Goal: Task Accomplishment & Management: Manage account settings

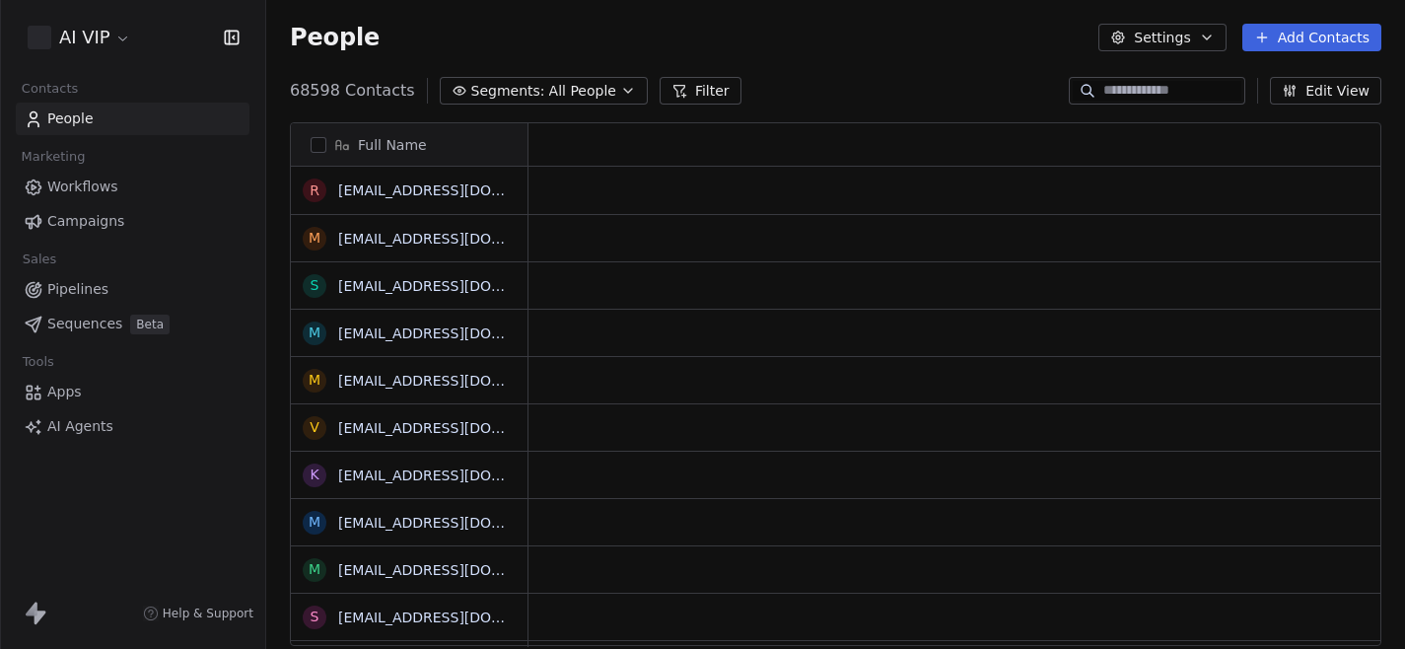
scroll to position [571, 1138]
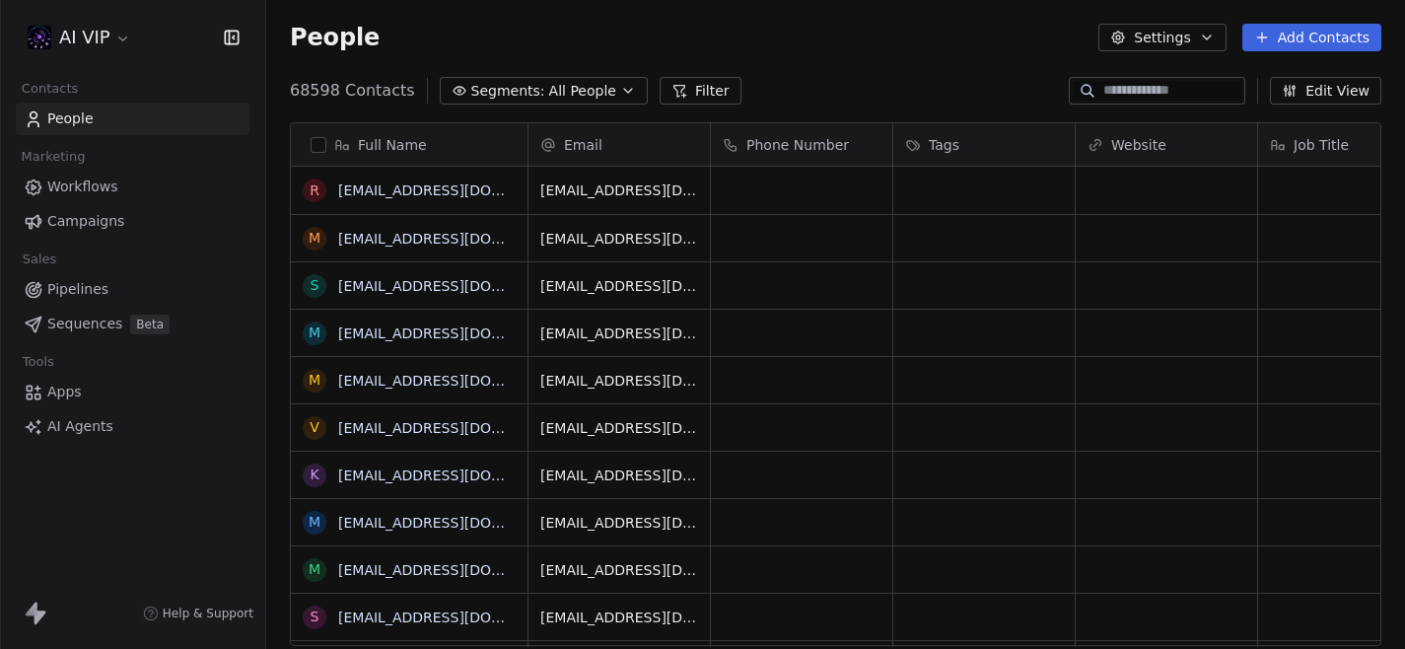
click at [136, 39] on div "AI VIP" at bounding box center [133, 38] width 218 height 28
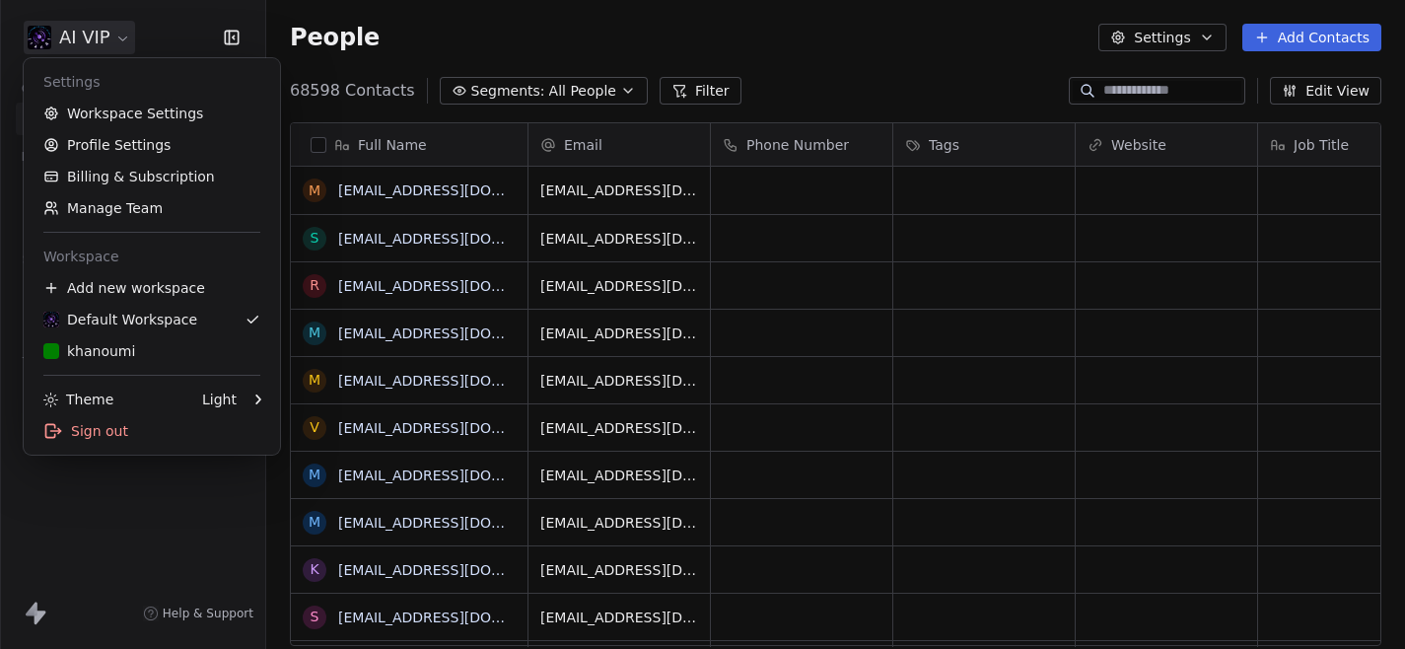
click at [117, 39] on html "AI VIP Contacts People Marketing Workflows Campaigns Sales Pipelines Sequences …" at bounding box center [702, 324] width 1405 height 649
click at [121, 208] on link "Manage Team" at bounding box center [152, 208] width 240 height 32
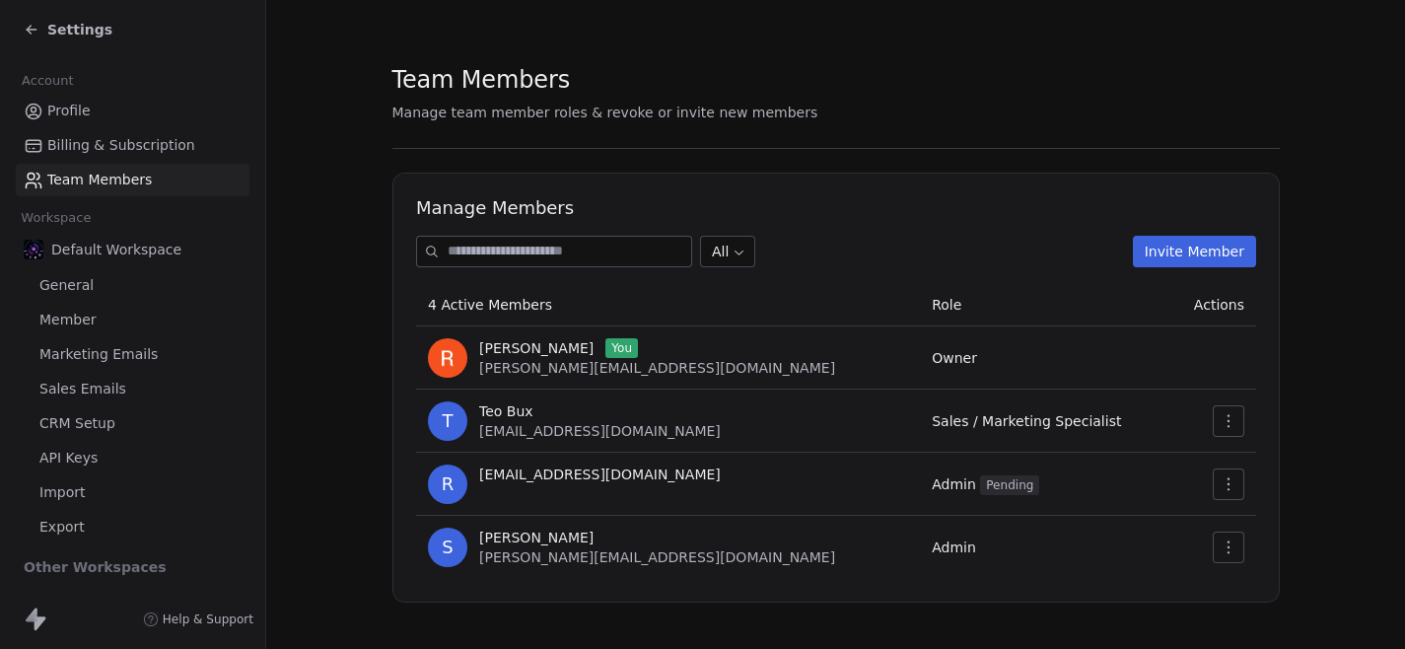
click at [373, 363] on section "Team Members Manage team member roles & revoke or invite new members Manage Mem…" at bounding box center [835, 332] width 1138 height 665
click at [86, 350] on span "Marketing Emails" at bounding box center [98, 354] width 118 height 21
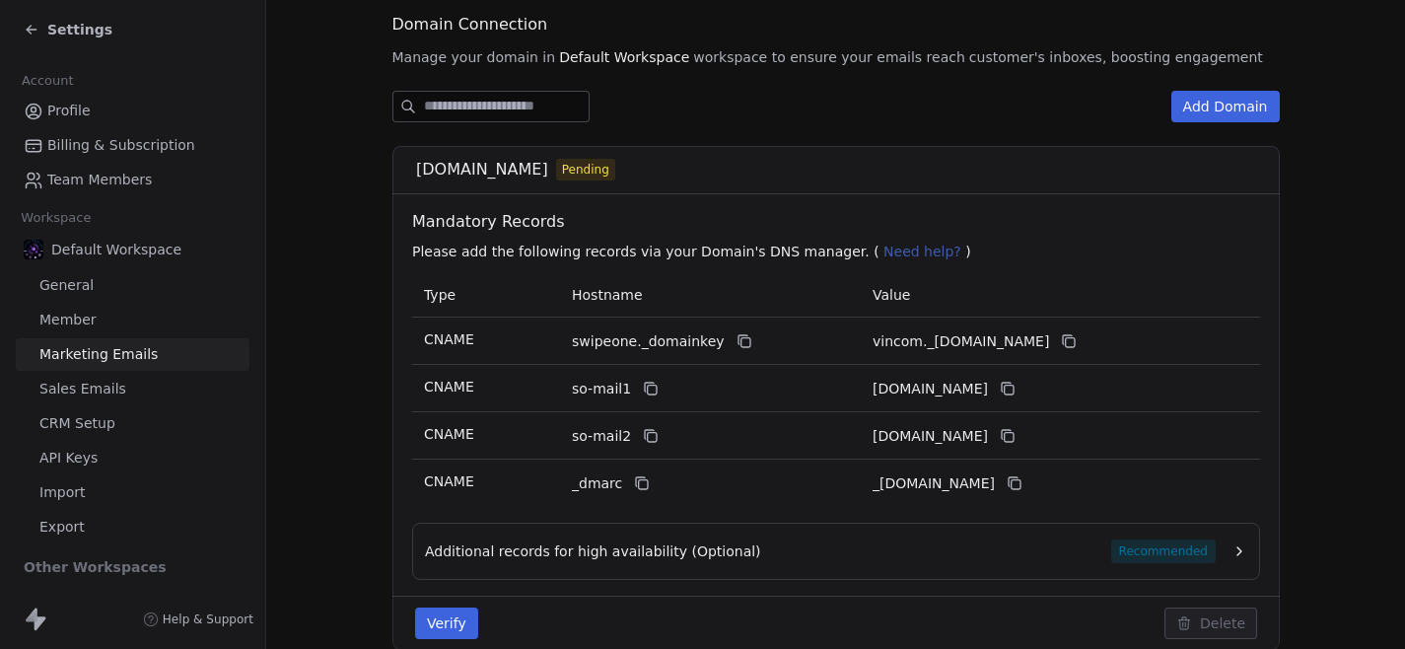
scroll to position [237, 0]
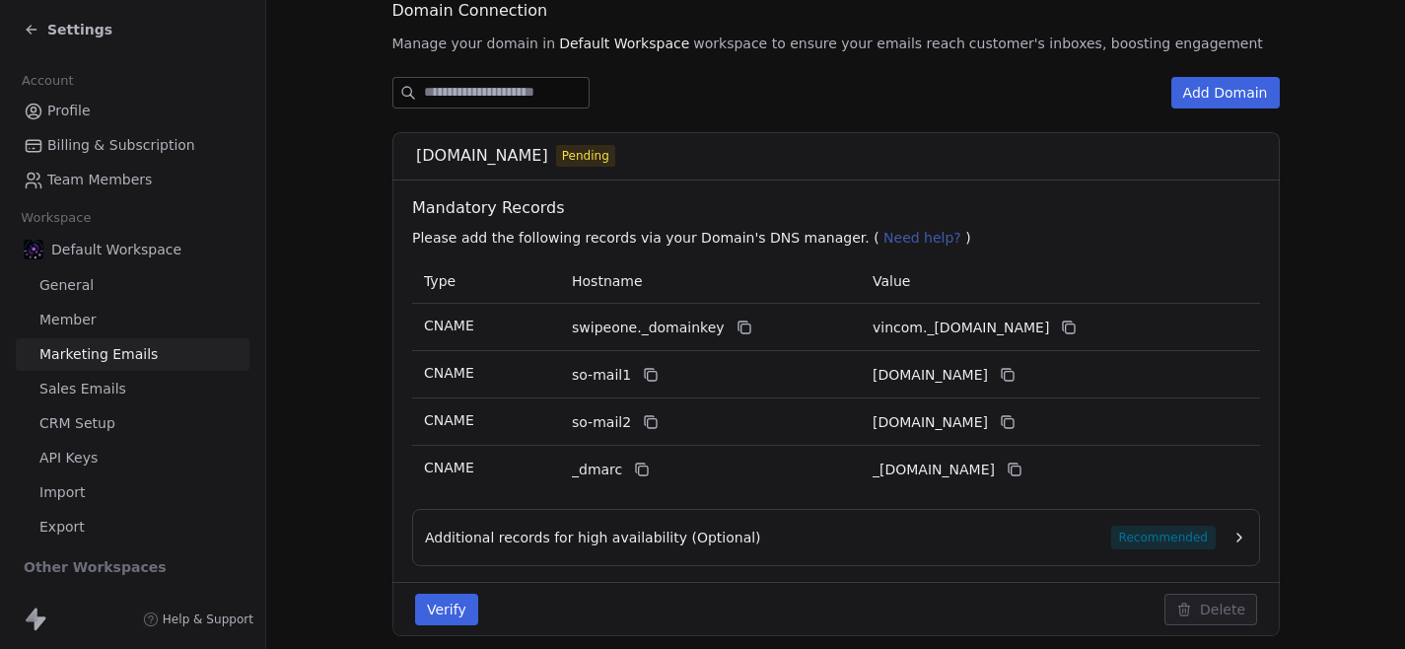
click at [660, 537] on span "Additional records for high availability (Optional)" at bounding box center [593, 537] width 336 height 20
click at [1297, 461] on section "Marketing Emails Manage Domains, Health, and Categories for your marketing emai…" at bounding box center [835, 640] width 1138 height 1755
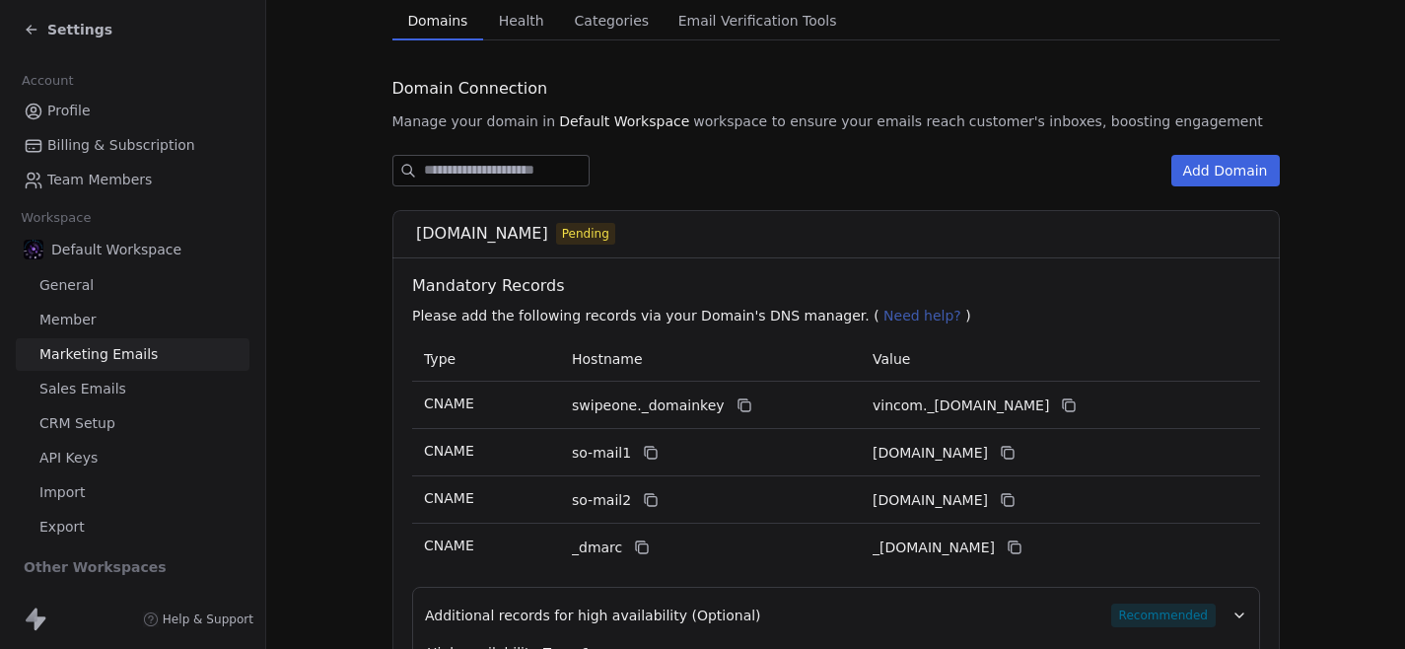
scroll to position [161, 0]
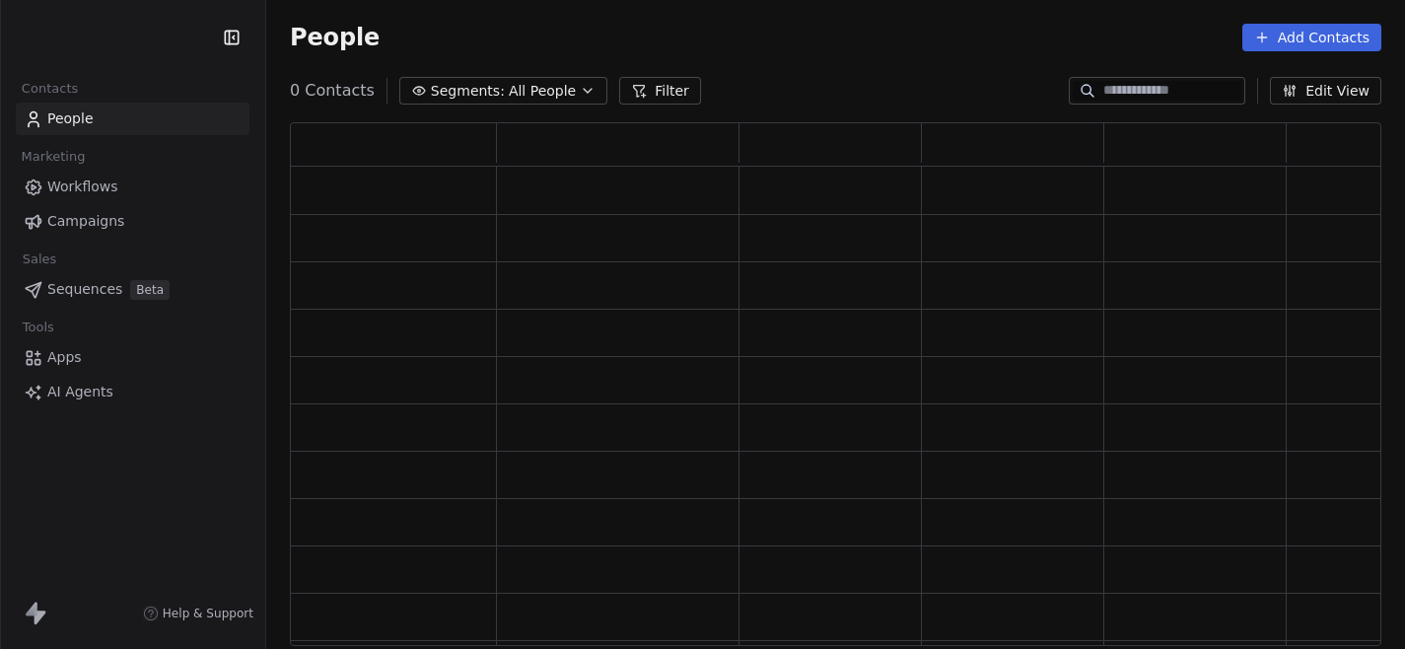
scroll to position [523, 1091]
